Goal: Information Seeking & Learning: Check status

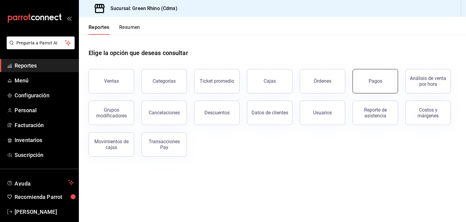
click at [376, 81] on div "Pagos" at bounding box center [376, 81] width 14 height 6
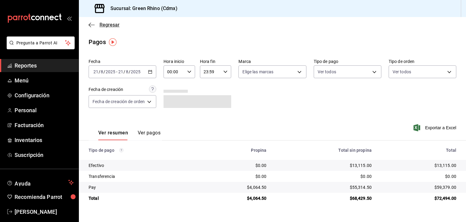
click at [107, 23] on span "Regresar" at bounding box center [110, 25] width 20 height 6
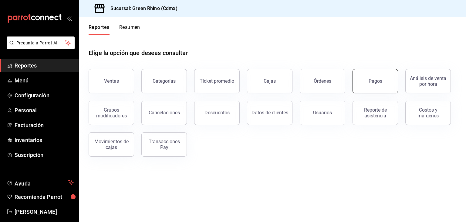
click at [396, 76] on button "Pagos" at bounding box center [376, 81] width 46 height 24
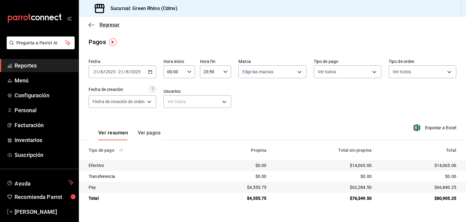
click at [102, 27] on span "Regresar" at bounding box center [110, 25] width 20 height 6
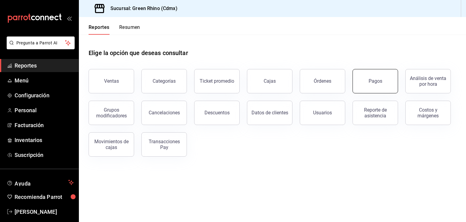
click at [368, 73] on button "Pagos" at bounding box center [376, 81] width 46 height 24
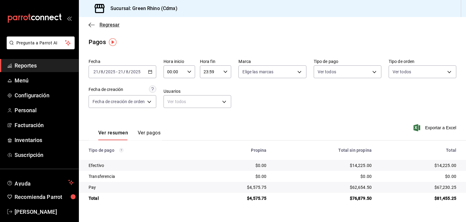
click at [106, 24] on span "Regresar" at bounding box center [110, 25] width 20 height 6
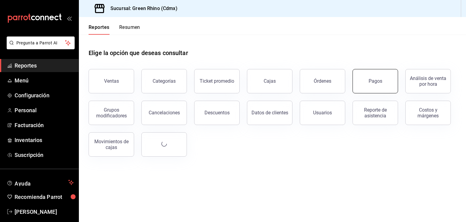
click at [386, 91] on button "Pagos" at bounding box center [376, 81] width 46 height 24
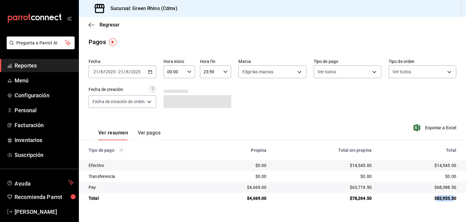
drag, startPoint x: 437, startPoint y: 199, endPoint x: 454, endPoint y: 198, distance: 17.3
click at [454, 198] on div "$82,933.50" at bounding box center [419, 198] width 75 height 6
click at [448, 193] on td "$82,933.50" at bounding box center [422, 197] width 90 height 11
drag, startPoint x: 251, startPoint y: 199, endPoint x: 264, endPoint y: 203, distance: 13.1
click at [260, 202] on td "$4,669.00" at bounding box center [236, 197] width 72 height 11
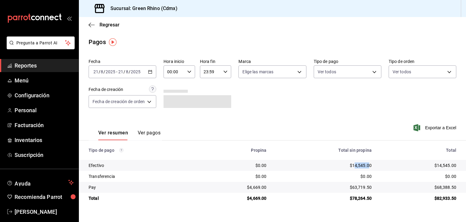
drag, startPoint x: 354, startPoint y: 165, endPoint x: 368, endPoint y: 170, distance: 14.5
click at [368, 170] on td "$14,545.00" at bounding box center [323, 165] width 105 height 11
drag, startPoint x: 358, startPoint y: 188, endPoint x: 370, endPoint y: 189, distance: 12.2
click at [369, 189] on div "$63,719.50" at bounding box center [324, 187] width 96 height 6
drag, startPoint x: 438, startPoint y: 199, endPoint x: 460, endPoint y: 198, distance: 21.3
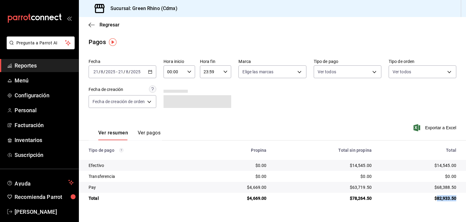
click at [460, 198] on td "$82,933.50" at bounding box center [422, 197] width 90 height 11
click at [451, 196] on div "$82,933.50" at bounding box center [419, 198] width 75 height 6
click at [114, 71] on input "2025" at bounding box center [110, 71] width 10 height 5
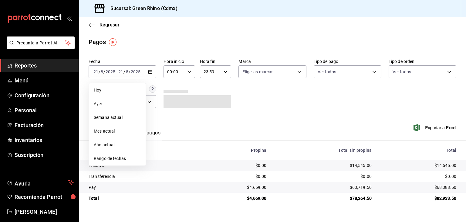
click at [190, 124] on div "Ver resumen Ver pagos Exportar a Excel" at bounding box center [272, 131] width 387 height 32
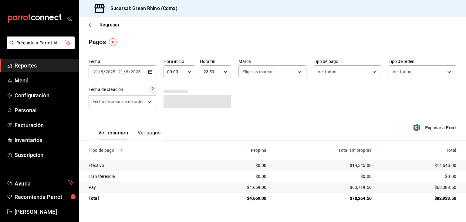
click at [152, 133] on button "Ver pagos" at bounding box center [149, 135] width 23 height 10
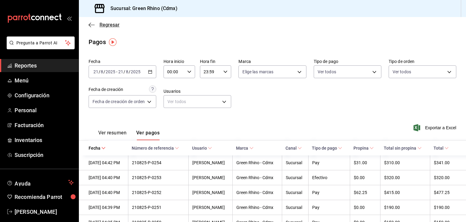
click at [103, 26] on span "Regresar" at bounding box center [110, 25] width 20 height 6
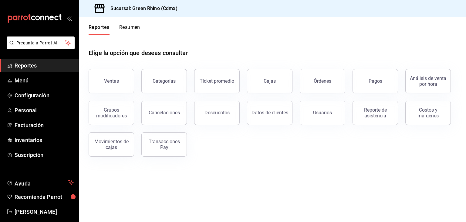
click at [133, 30] on button "Resumen" at bounding box center [129, 29] width 21 height 10
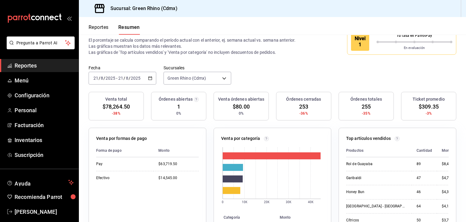
scroll to position [6, 0]
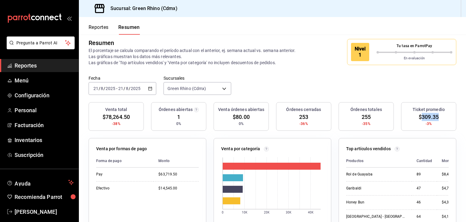
drag, startPoint x: 418, startPoint y: 117, endPoint x: 434, endPoint y: 120, distance: 16.7
click at [434, 119] on span "$309.35" at bounding box center [429, 117] width 20 height 8
click at [430, 117] on span "$309.35" at bounding box center [429, 117] width 20 height 8
click at [425, 116] on span "$309.35" at bounding box center [429, 117] width 20 height 8
drag, startPoint x: 425, startPoint y: 124, endPoint x: 430, endPoint y: 124, distance: 4.9
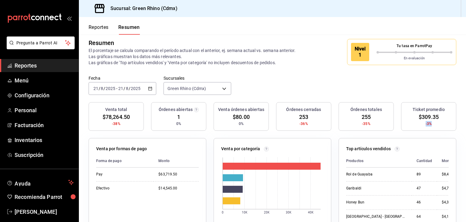
click at [430, 124] on div "Ticket promedio $309.35 -3%" at bounding box center [428, 116] width 55 height 29
click at [107, 28] on button "Reportes" at bounding box center [99, 29] width 20 height 10
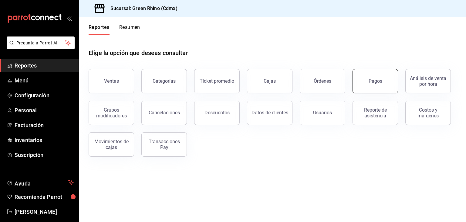
click at [380, 80] on div "Pagos" at bounding box center [376, 81] width 14 height 6
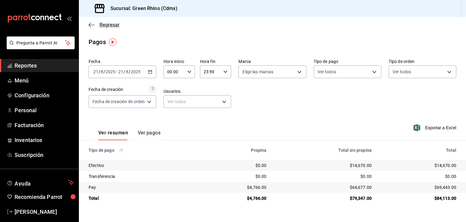
click at [110, 26] on span "Regresar" at bounding box center [110, 25] width 20 height 6
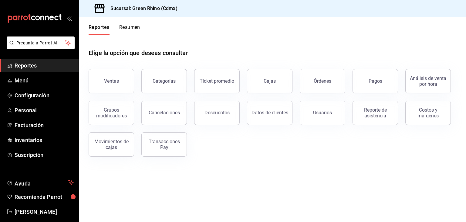
click at [136, 31] on button "Resumen" at bounding box center [129, 29] width 21 height 10
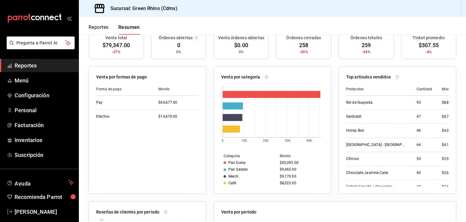
scroll to position [91, 0]
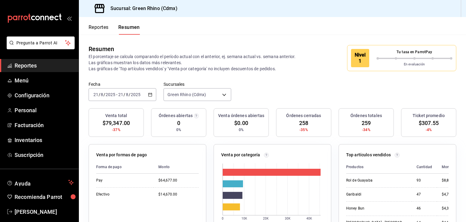
click at [101, 28] on button "Reportes" at bounding box center [99, 29] width 20 height 10
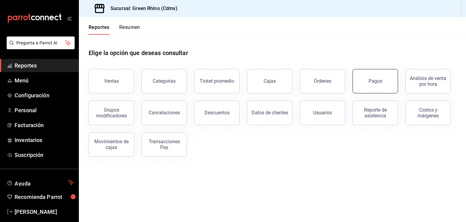
click at [384, 86] on button "Pagos" at bounding box center [376, 81] width 46 height 24
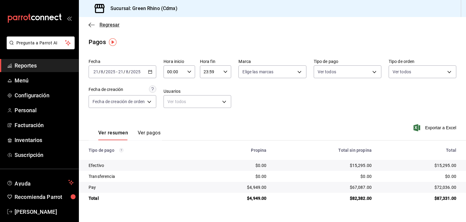
click at [108, 24] on span "Regresar" at bounding box center [110, 25] width 20 height 6
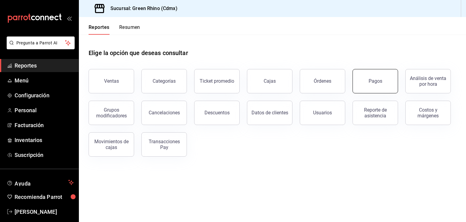
click at [391, 77] on button "Pagos" at bounding box center [376, 81] width 46 height 24
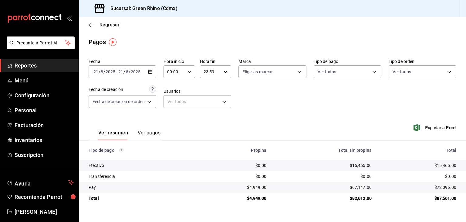
click at [106, 26] on span "Regresar" at bounding box center [110, 25] width 20 height 6
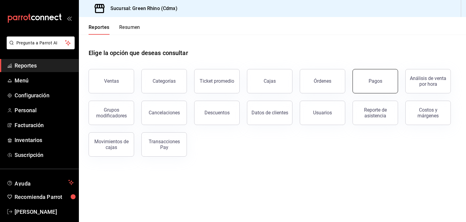
click at [373, 80] on div "Pagos" at bounding box center [376, 81] width 14 height 6
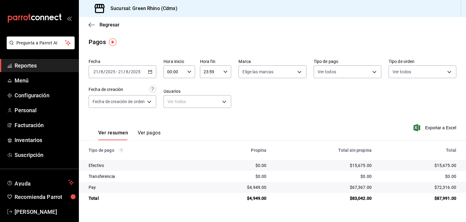
click at [99, 28] on div "Regresar" at bounding box center [272, 24] width 387 height 15
click at [112, 21] on div "Regresar" at bounding box center [272, 24] width 387 height 15
click at [101, 27] on span "Regresar" at bounding box center [110, 25] width 20 height 6
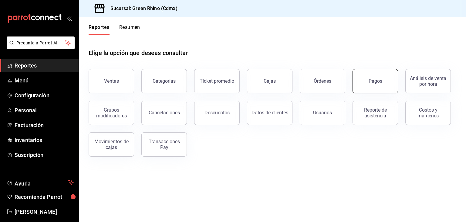
click at [370, 82] on div "Pagos" at bounding box center [376, 81] width 14 height 6
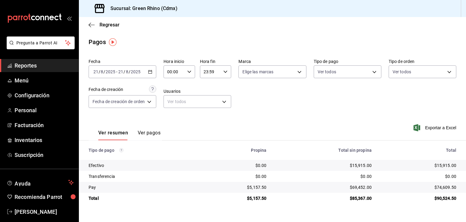
click at [109, 28] on div "Regresar" at bounding box center [272, 24] width 387 height 15
click at [109, 26] on span "Regresar" at bounding box center [110, 25] width 20 height 6
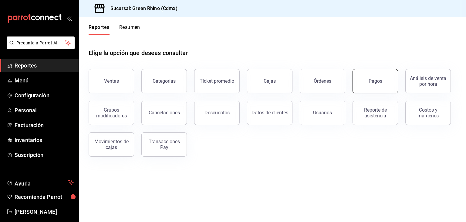
click at [375, 88] on button "Pagos" at bounding box center [376, 81] width 46 height 24
